Goal: Transaction & Acquisition: Purchase product/service

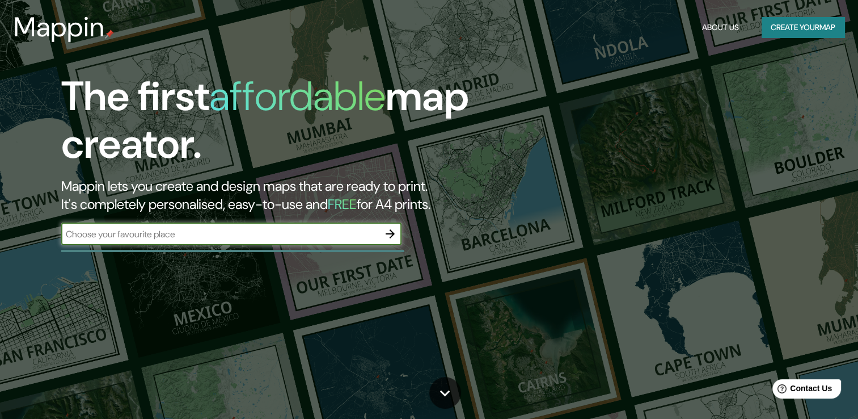
click at [138, 237] on input "text" at bounding box center [220, 234] width 318 height 13
type input "[GEOGRAPHIC_DATA]"
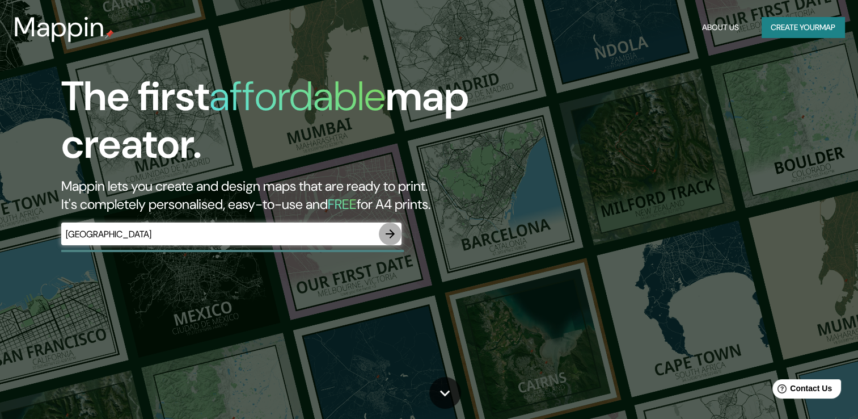
click at [389, 233] on icon "button" at bounding box center [391, 234] width 14 height 14
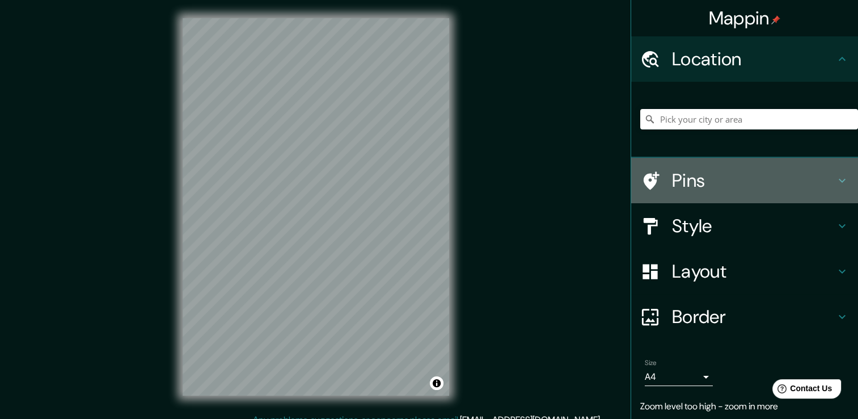
click at [839, 179] on icon at bounding box center [842, 181] width 7 height 4
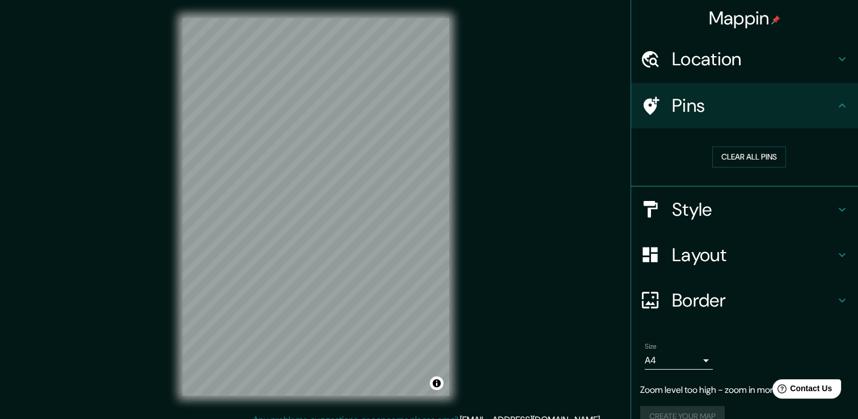
click at [812, 110] on h4 "Pins" at bounding box center [753, 105] width 163 height 23
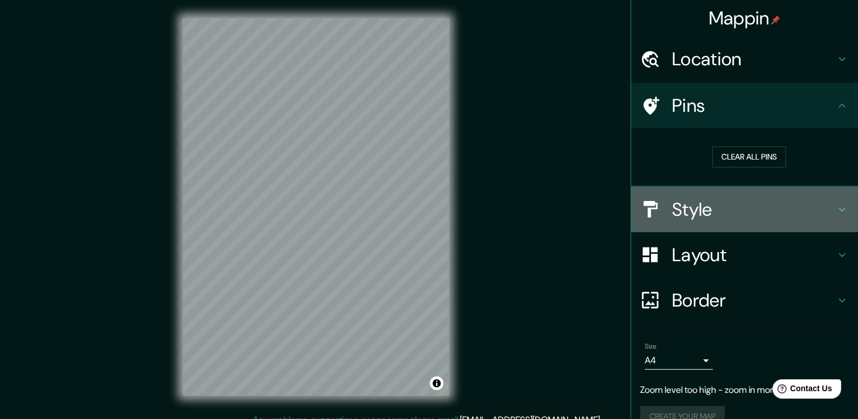
click at [806, 207] on h4 "Style" at bounding box center [753, 209] width 163 height 23
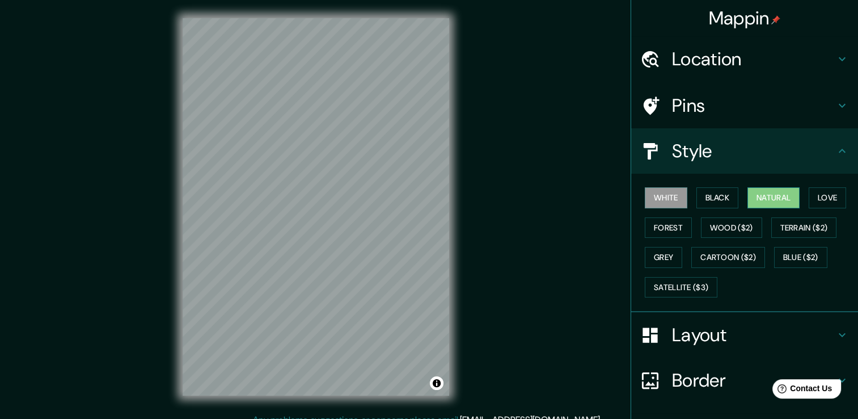
click at [760, 199] on button "Natural" at bounding box center [774, 197] width 52 height 21
click at [828, 203] on button "Love" at bounding box center [827, 197] width 37 height 21
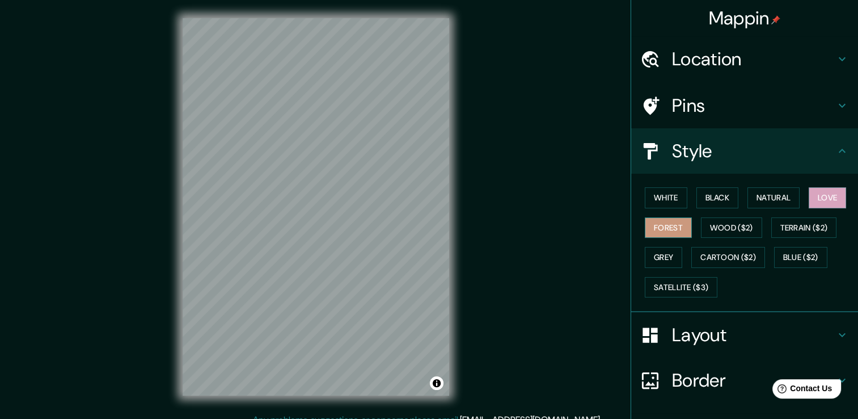
click at [660, 228] on button "Forest" at bounding box center [668, 227] width 47 height 21
click at [718, 228] on button "Wood ($2)" at bounding box center [731, 227] width 61 height 21
click at [672, 228] on button "Forest" at bounding box center [668, 227] width 47 height 21
click at [659, 258] on button "Grey" at bounding box center [663, 257] width 37 height 21
click at [664, 229] on button "Forest" at bounding box center [668, 227] width 47 height 21
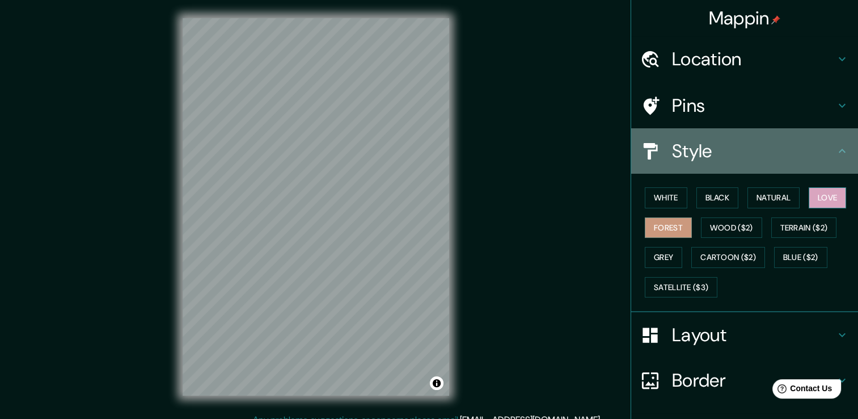
drag, startPoint x: 827, startPoint y: 147, endPoint x: 816, endPoint y: 196, distance: 50.5
click at [836, 148] on icon at bounding box center [843, 151] width 14 height 14
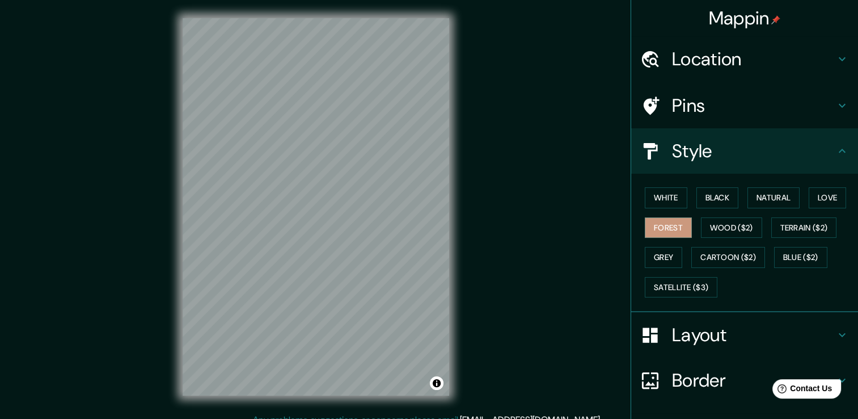
click at [786, 335] on h4 "Layout" at bounding box center [753, 334] width 163 height 23
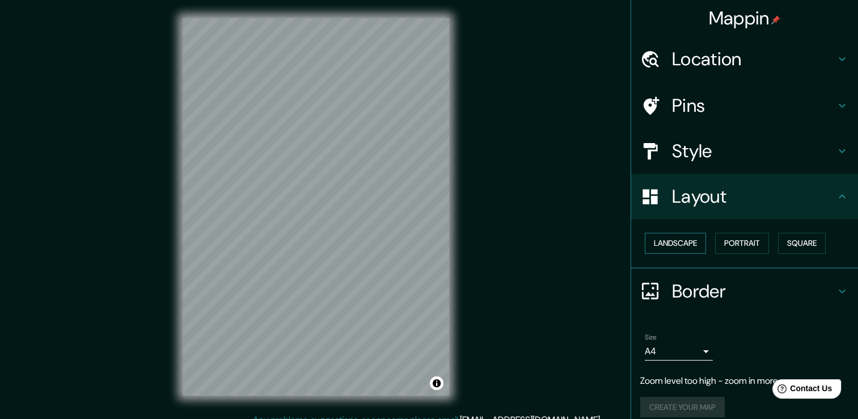
click at [666, 246] on button "Landscape" at bounding box center [675, 243] width 61 height 21
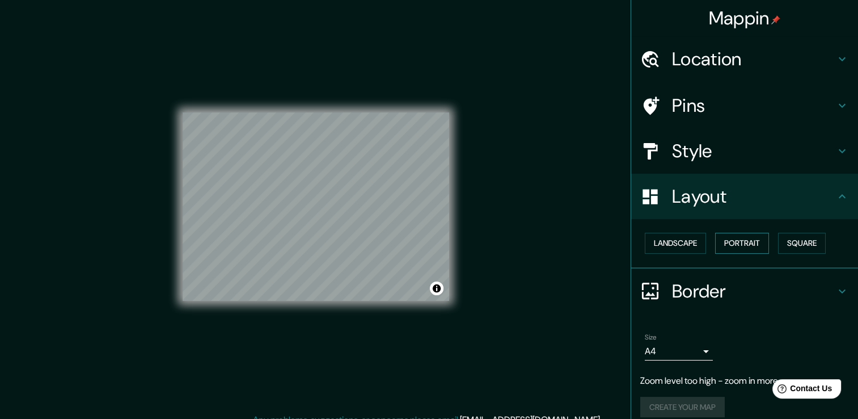
click at [745, 243] on button "Portrait" at bounding box center [742, 243] width 54 height 21
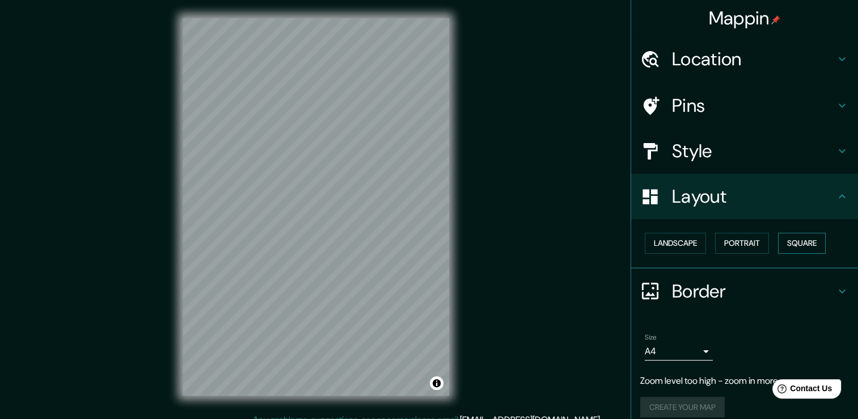
click at [791, 246] on button "Square" at bounding box center [802, 243] width 48 height 21
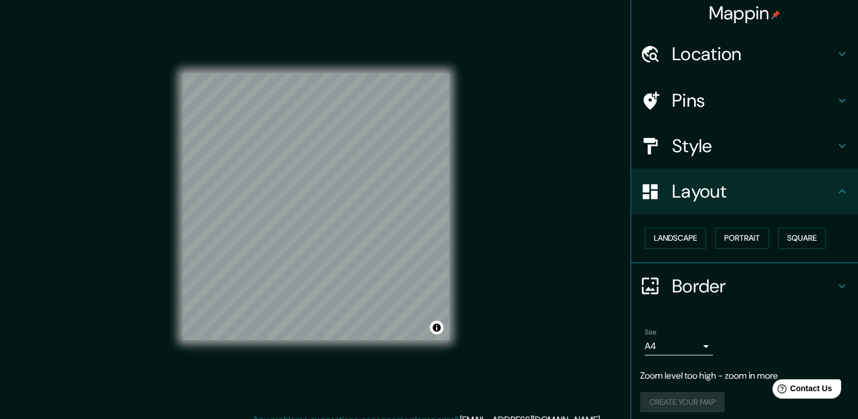
scroll to position [11, 0]
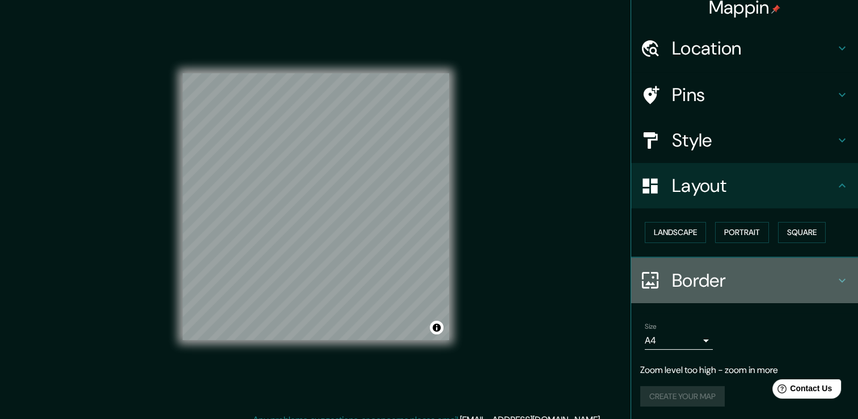
click at [765, 280] on h4 "Border" at bounding box center [753, 280] width 163 height 23
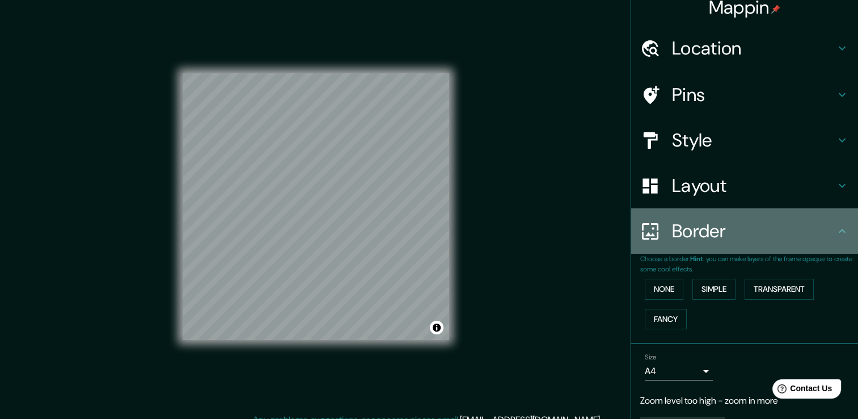
click at [755, 245] on div "Border" at bounding box center [744, 230] width 227 height 45
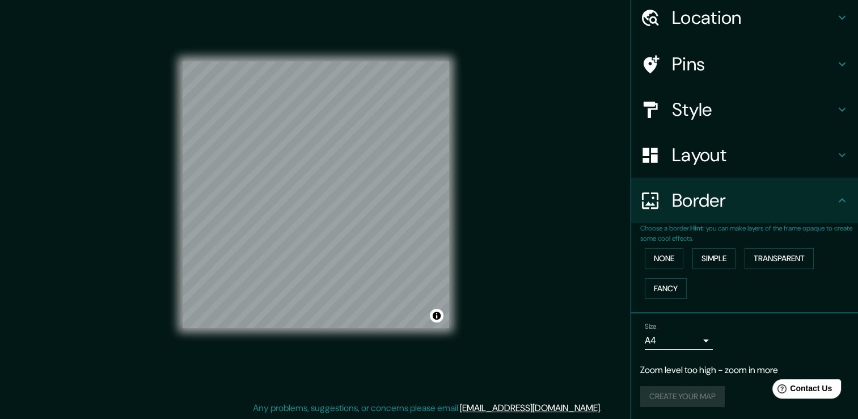
scroll to position [12, 0]
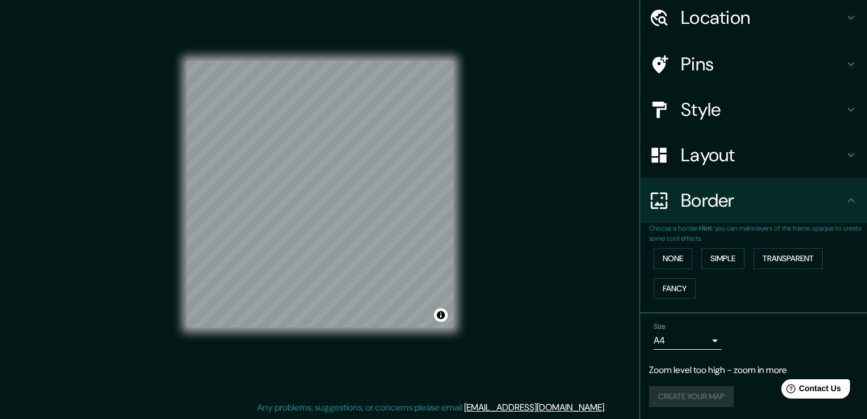
click at [696, 340] on body "Mappin Location Pins Style Layout Border Choose a border. Hint : you can make l…" at bounding box center [433, 197] width 867 height 419
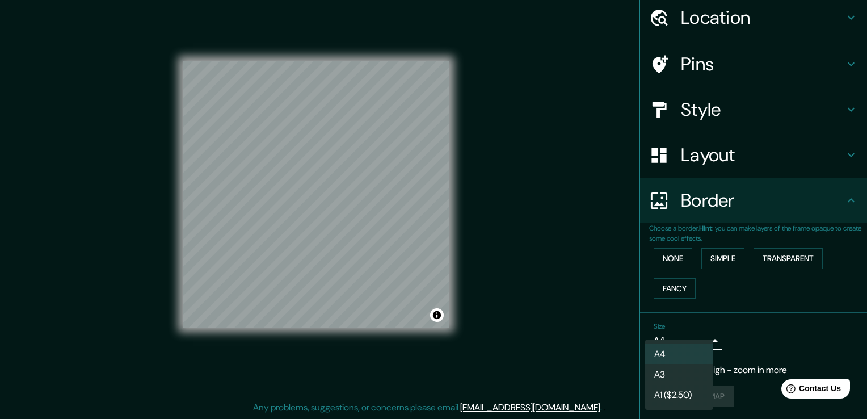
click at [720, 350] on div at bounding box center [433, 209] width 867 height 419
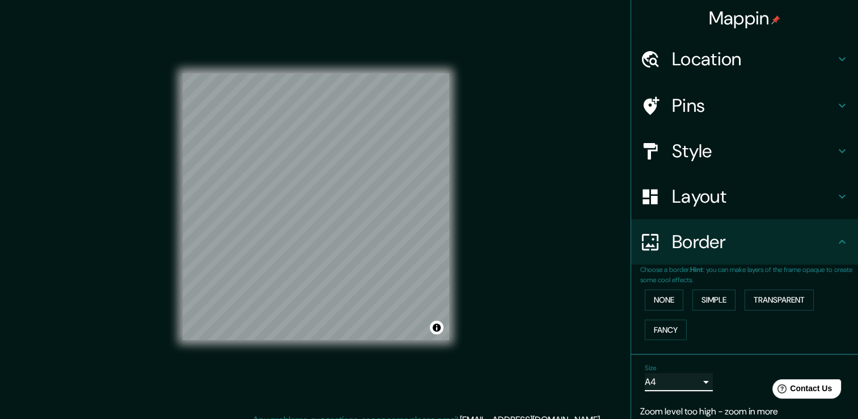
scroll to position [0, 0]
click at [746, 108] on h4 "Pins" at bounding box center [753, 105] width 163 height 23
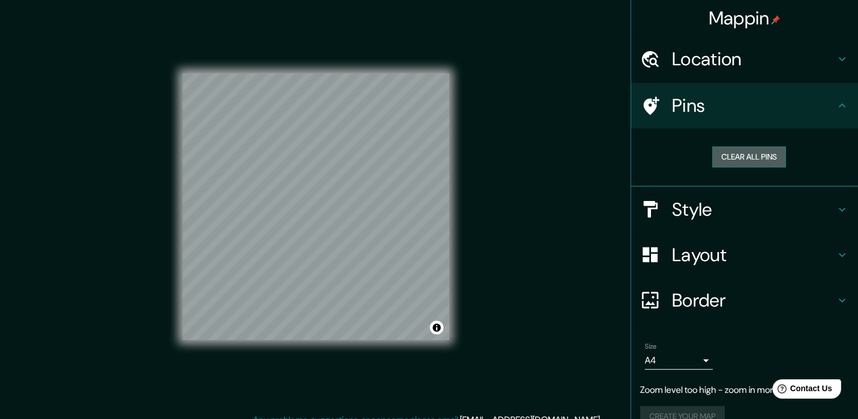
click at [740, 158] on button "Clear all pins" at bounding box center [750, 156] width 74 height 21
click at [734, 114] on h4 "Pins" at bounding box center [753, 105] width 163 height 23
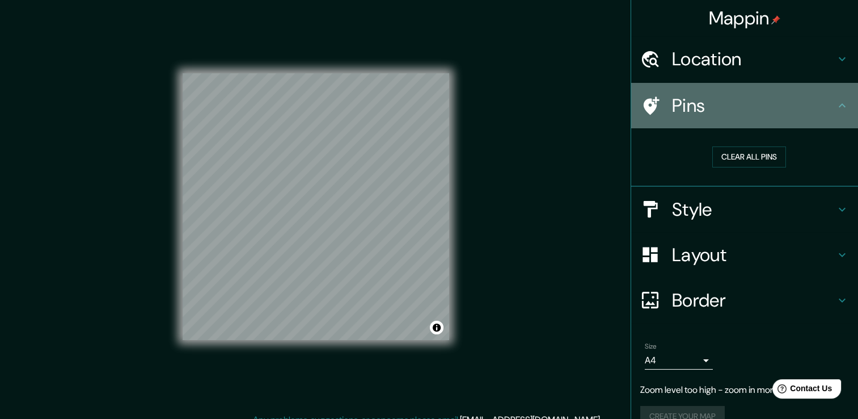
click at [672, 107] on h4 "Pins" at bounding box center [753, 105] width 163 height 23
click at [763, 108] on h4 "Pins" at bounding box center [753, 105] width 163 height 23
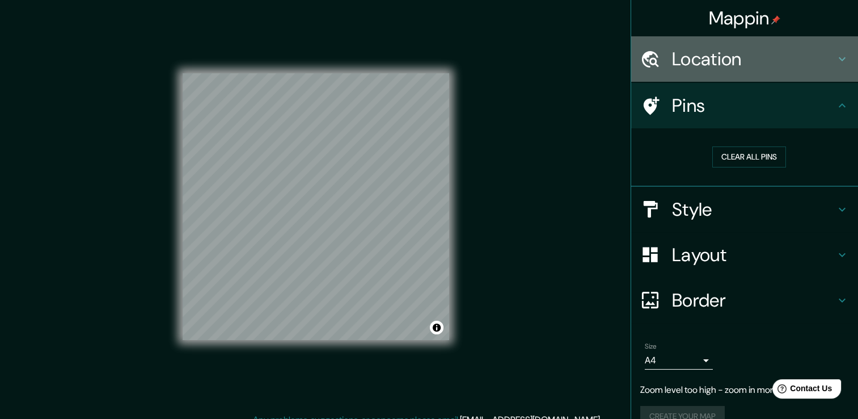
click at [729, 57] on h4 "Location" at bounding box center [753, 59] width 163 height 23
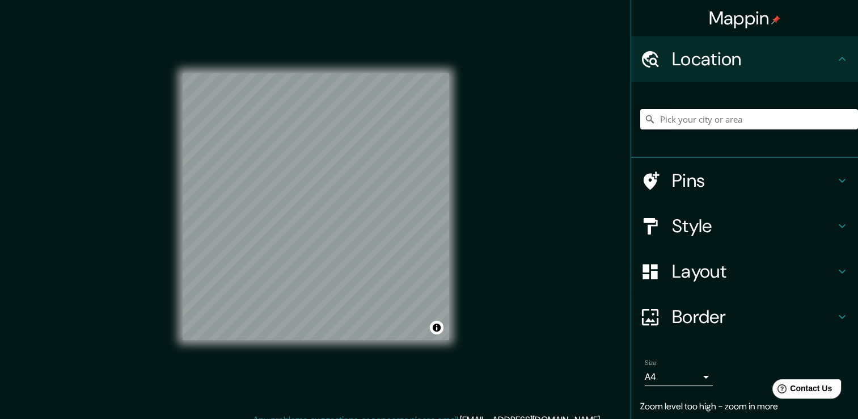
click at [711, 121] on input "Pick your city or area" at bounding box center [750, 119] width 218 height 20
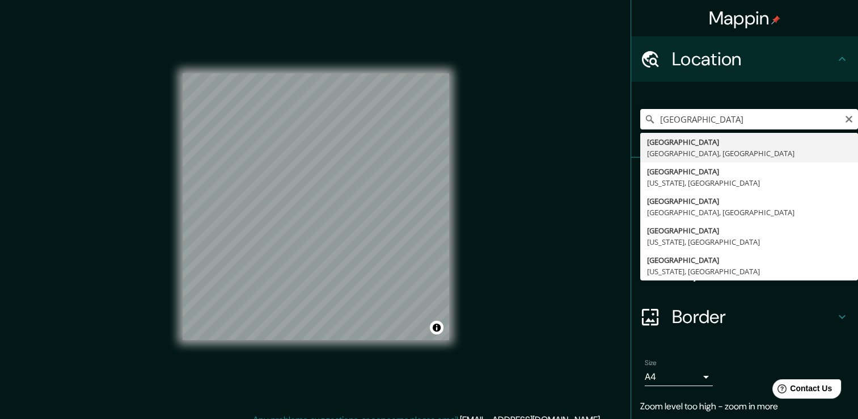
type input "[GEOGRAPHIC_DATA], [GEOGRAPHIC_DATA], [GEOGRAPHIC_DATA]"
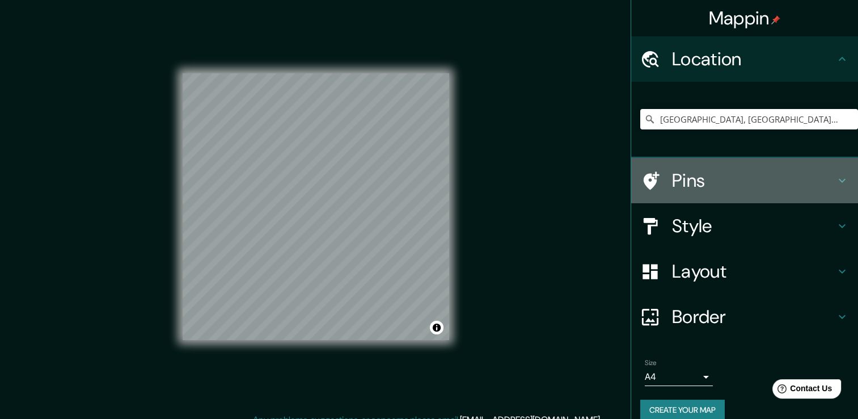
click at [820, 183] on h4 "Pins" at bounding box center [753, 180] width 163 height 23
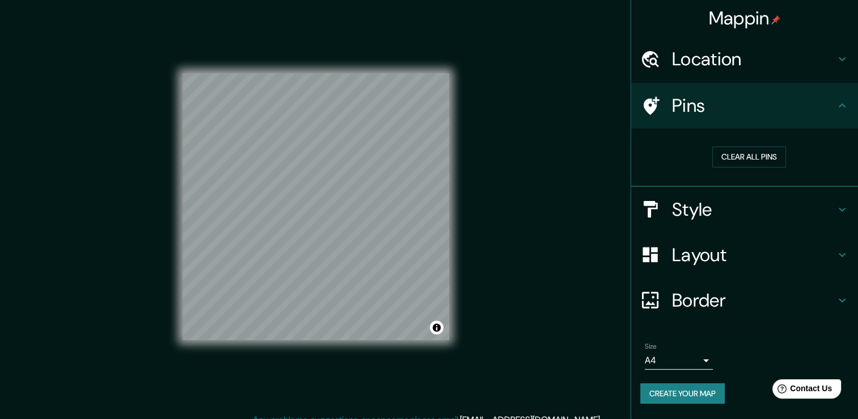
click at [677, 104] on h4 "Pins" at bounding box center [753, 105] width 163 height 23
click at [828, 111] on h4 "Pins" at bounding box center [753, 105] width 163 height 23
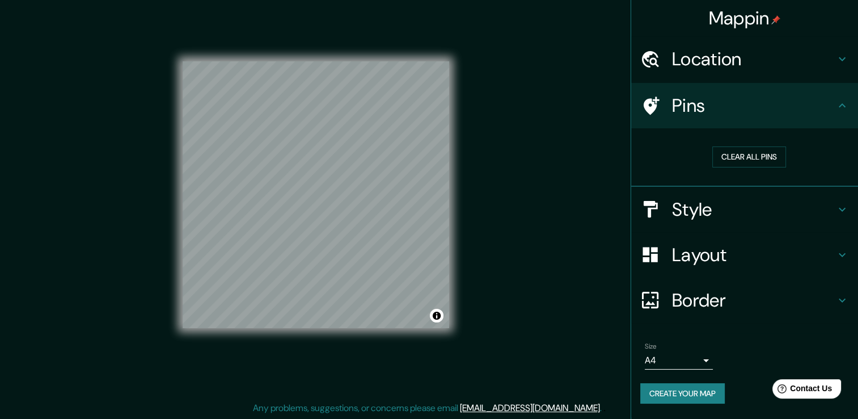
scroll to position [12, 0]
click at [698, 393] on button "Create your map" at bounding box center [683, 393] width 85 height 21
click at [713, 394] on button "Create your map" at bounding box center [683, 393] width 85 height 21
click at [848, 111] on icon at bounding box center [843, 106] width 14 height 14
click at [776, 153] on button "Clear all pins" at bounding box center [750, 156] width 74 height 21
